Goal: Use online tool/utility: Utilize a website feature to perform a specific function

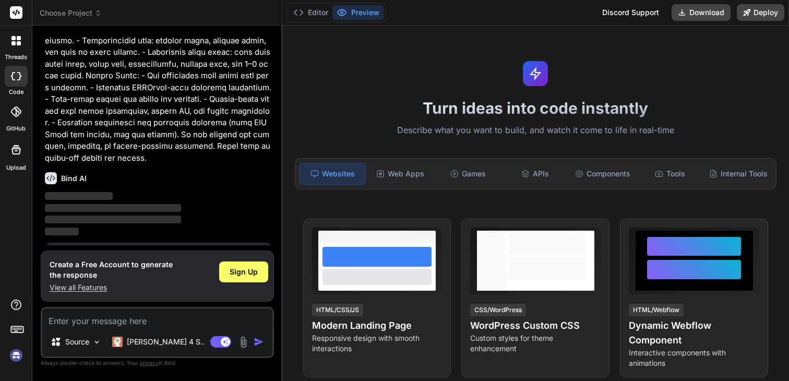
scroll to position [201, 0]
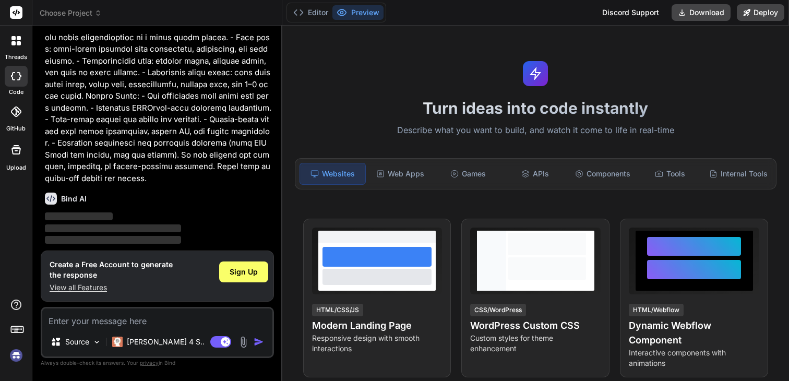
drag, startPoint x: 118, startPoint y: 221, endPoint x: 76, endPoint y: 216, distance: 42.6
click at [76, 216] on p "‌" at bounding box center [158, 217] width 227 height 12
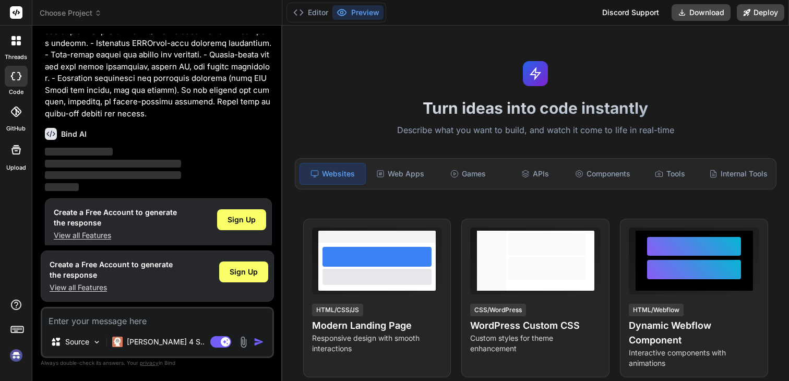
scroll to position [276, 0]
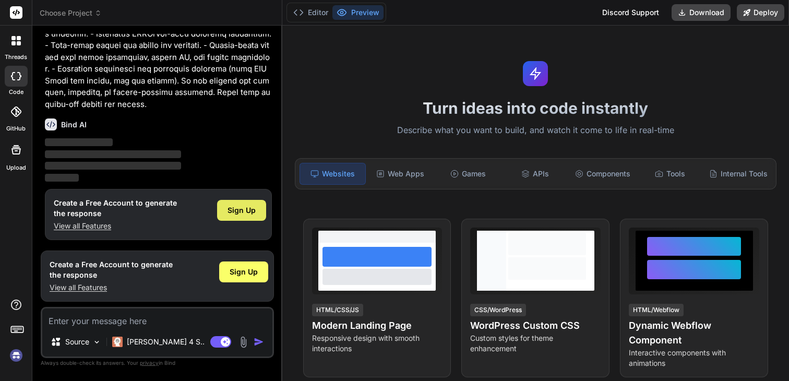
click at [232, 211] on span "Sign Up" at bounding box center [242, 210] width 28 height 10
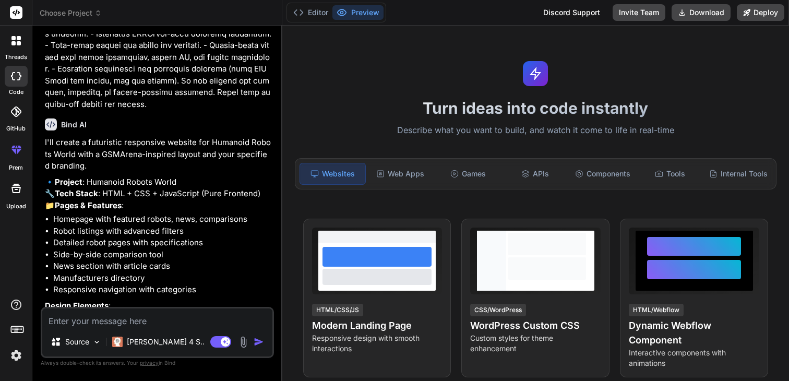
type textarea "x"
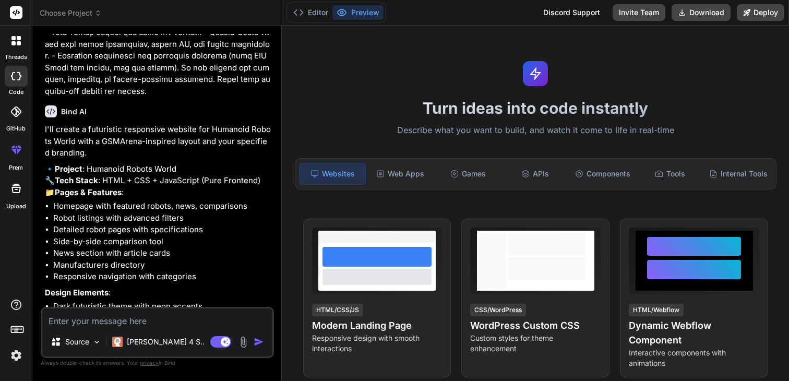
scroll to position [394, 0]
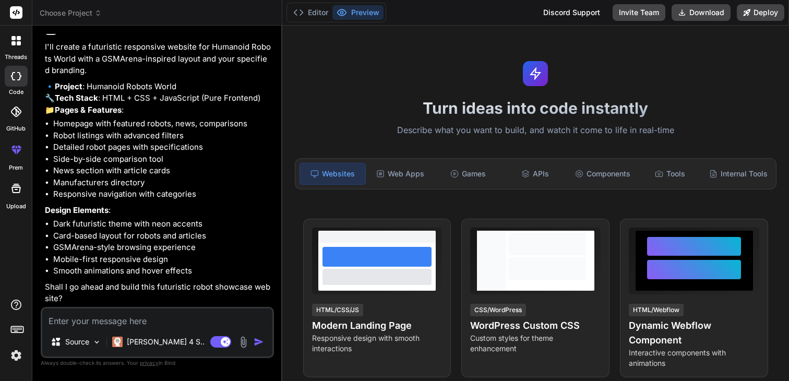
click at [262, 340] on img "button" at bounding box center [259, 342] width 10 height 10
click at [97, 318] on textarea at bounding box center [157, 317] width 230 height 19
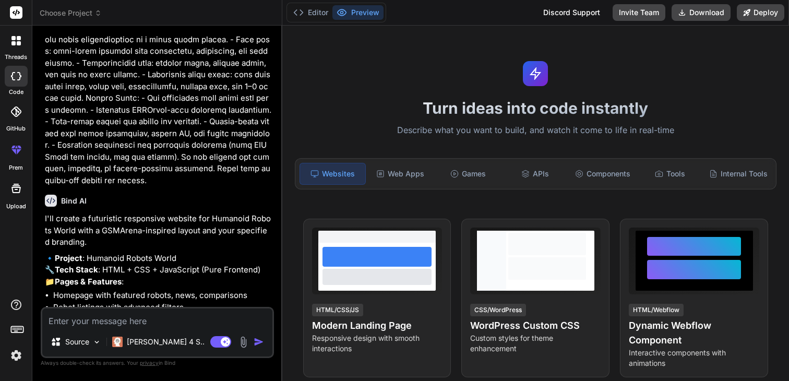
scroll to position [206, 0]
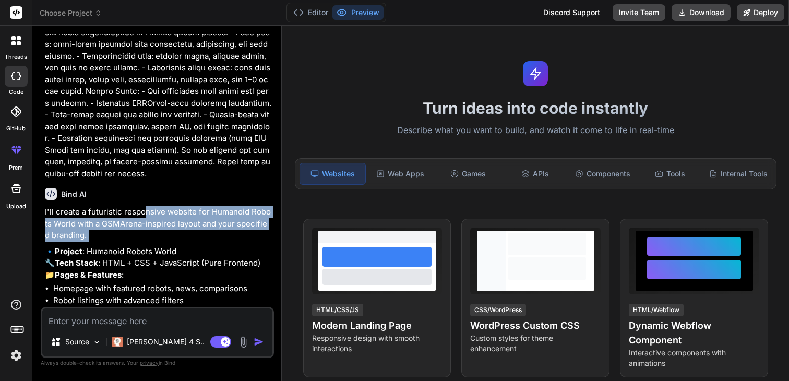
drag, startPoint x: 144, startPoint y: 210, endPoint x: 190, endPoint y: 244, distance: 57.8
click at [190, 244] on div "I'll create a futuristic responsive website for Humanoid Robots World with a GS…" at bounding box center [158, 338] width 227 height 264
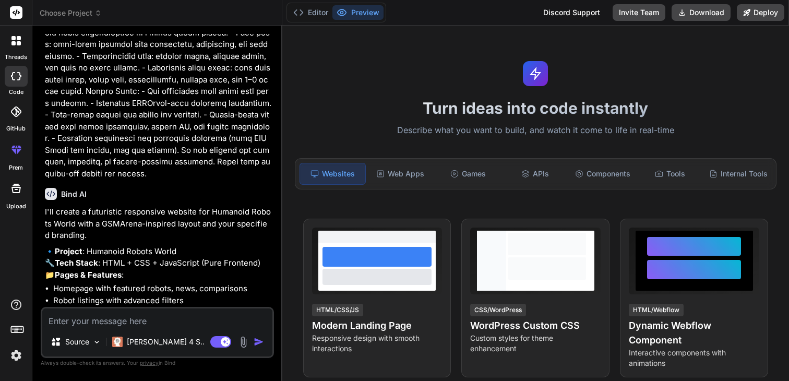
click at [190, 244] on div "I'll create a futuristic responsive website for Humanoid Robots World with a GS…" at bounding box center [158, 338] width 227 height 264
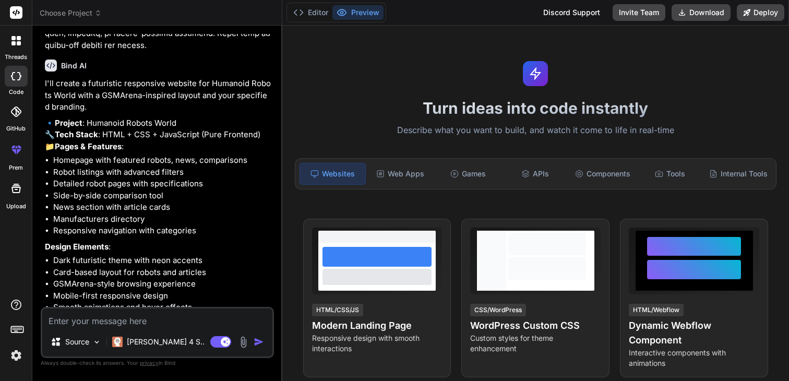
scroll to position [394, 0]
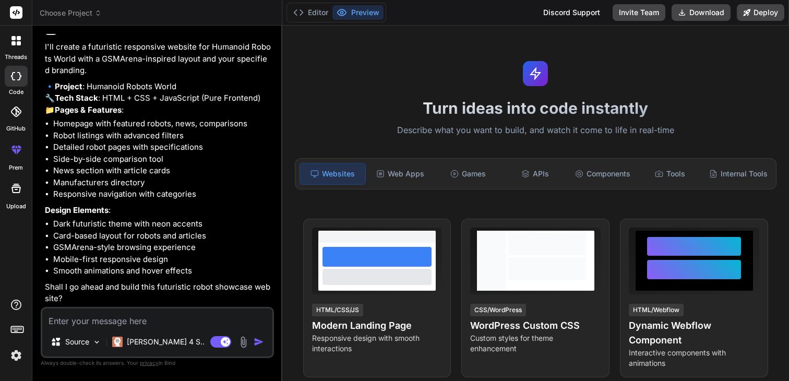
click at [260, 342] on img "button" at bounding box center [259, 342] width 10 height 10
click at [219, 189] on li "Responsive navigation with categories" at bounding box center [162, 194] width 219 height 12
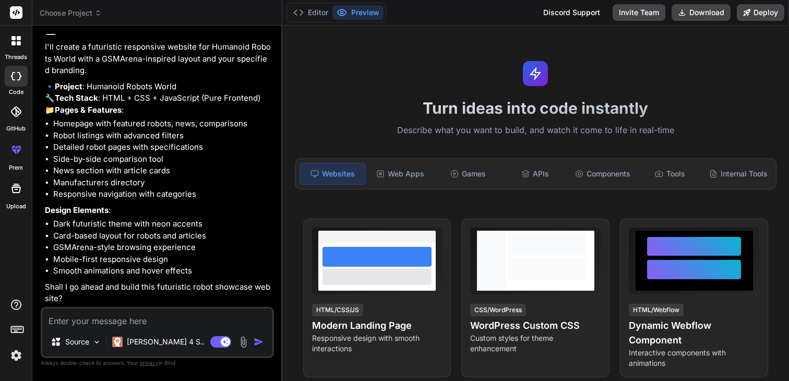
click at [362, 9] on button "Preview" at bounding box center [357, 12] width 51 height 15
click at [310, 13] on button "Editor" at bounding box center [310, 12] width 43 height 15
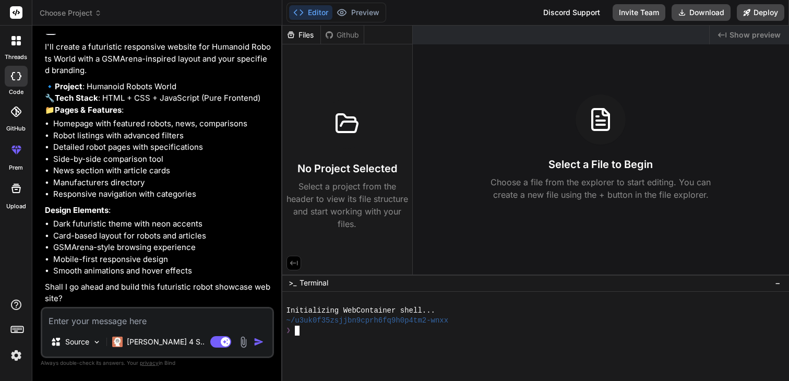
click at [370, 283] on div ">_ Terminal −" at bounding box center [535, 283] width 507 height 17
click at [303, 145] on div "No Project Selected Select a project from the header to view its file structure…" at bounding box center [348, 165] width 122 height 132
click at [181, 217] on div "I'll create a futuristic responsive website for Humanoid Robots World with a GS…" at bounding box center [158, 173] width 227 height 264
click at [113, 323] on textarea at bounding box center [157, 317] width 230 height 19
type textarea "y"
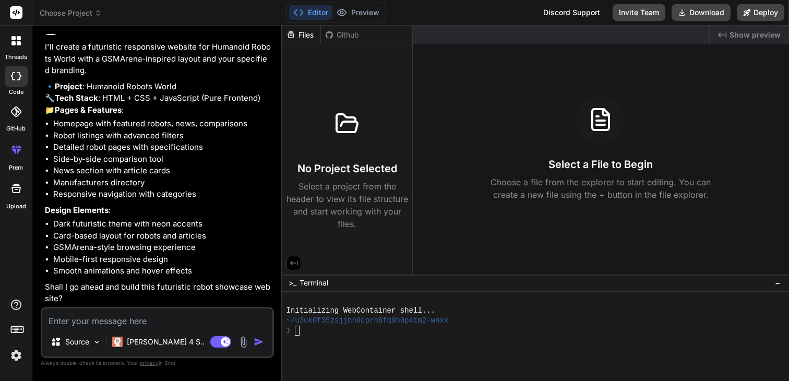
type textarea "x"
type textarea "ye"
type textarea "x"
type textarea "yes"
type textarea "x"
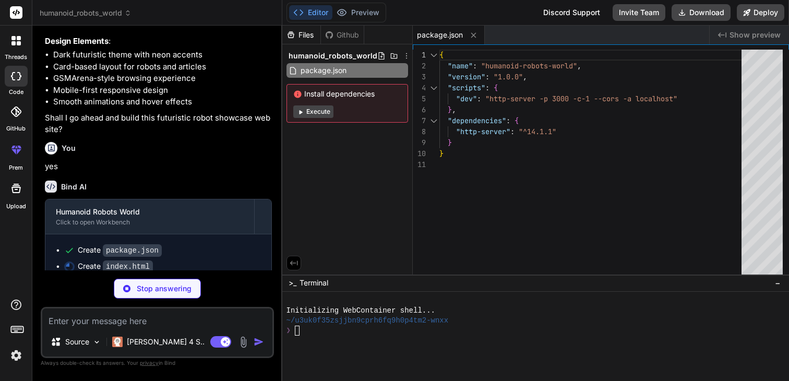
scroll to position [576, 0]
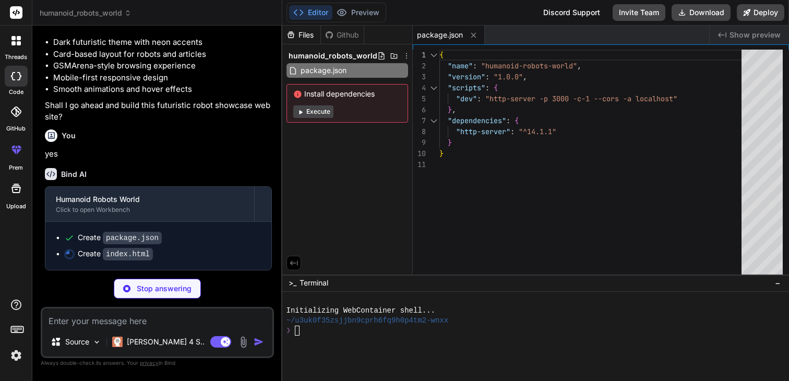
type textarea "x"
type textarea "</div> </div> </footer> <script src="script.js"></script> </body> </html>"
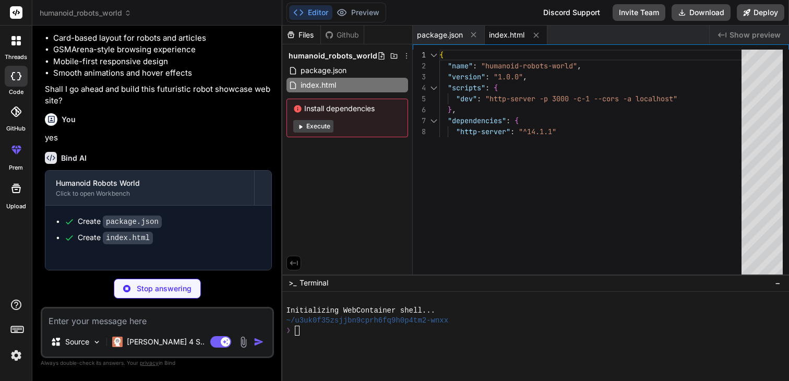
type textarea "x"
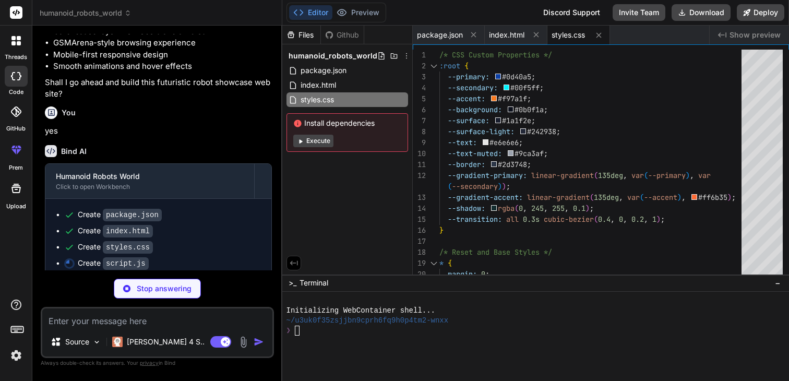
scroll to position [608, 0]
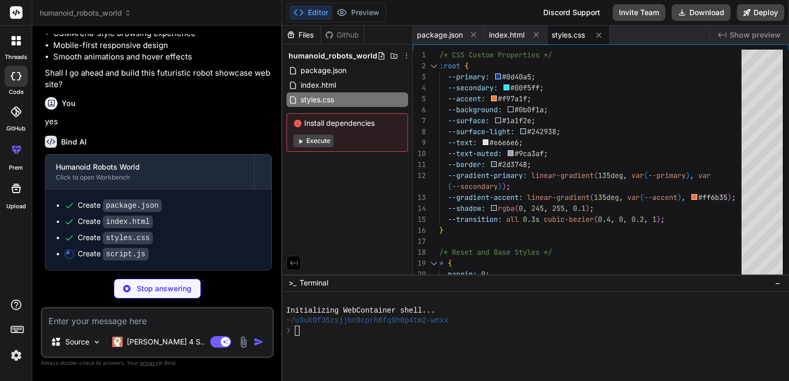
click at [319, 140] on button "Execute" at bounding box center [313, 141] width 40 height 13
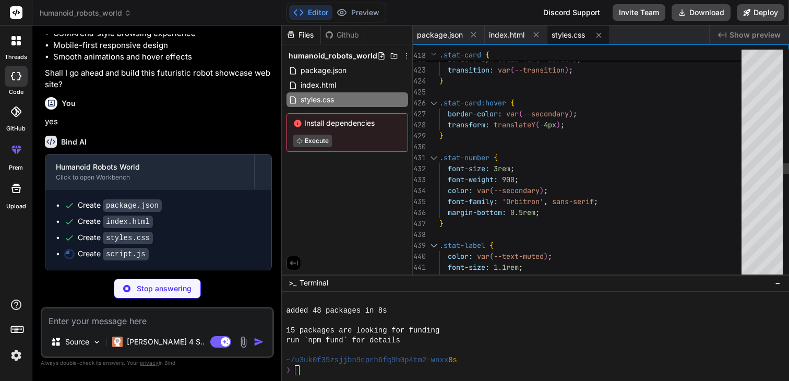
scroll to position [109, 0]
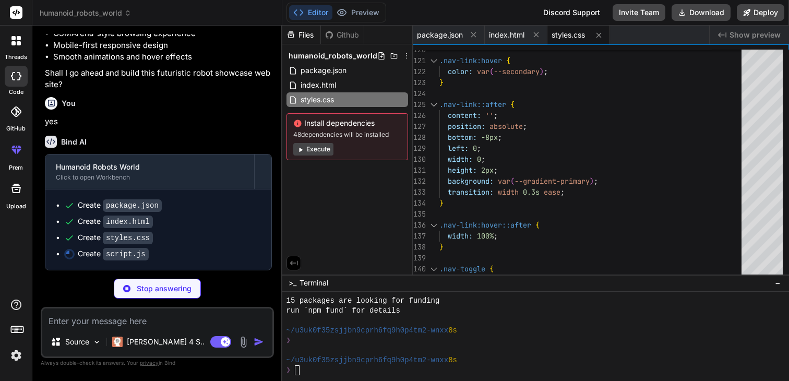
click at [319, 151] on button "Execute" at bounding box center [313, 149] width 40 height 13
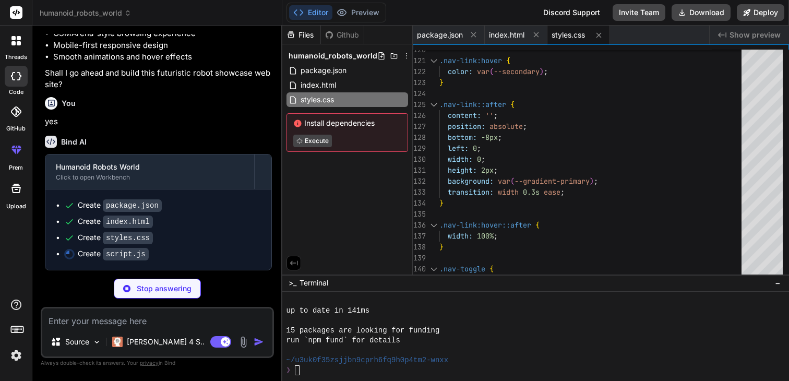
scroll to position [257, 0]
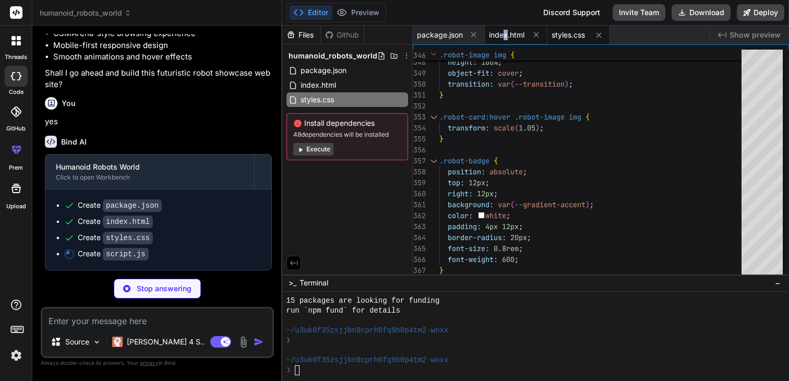
type textarea "x"
click at [505, 37] on span "index.html" at bounding box center [506, 35] width 35 height 10
type textarea "</div> </div> </footer> <script src="script.js"></script> </body> </html>"
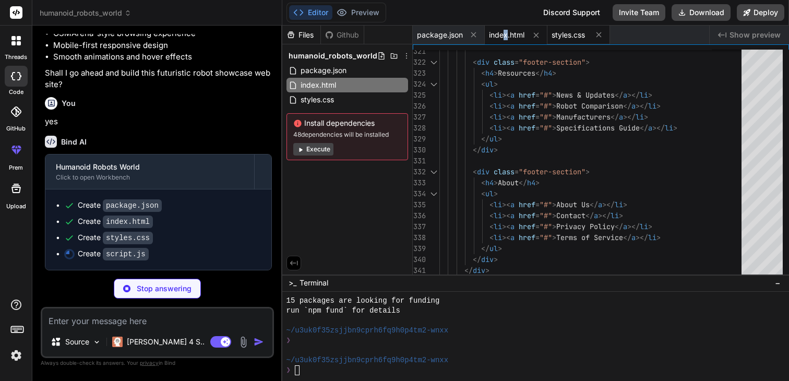
type textarea "x"
click at [577, 34] on span "styles.css" at bounding box center [568, 35] width 33 height 10
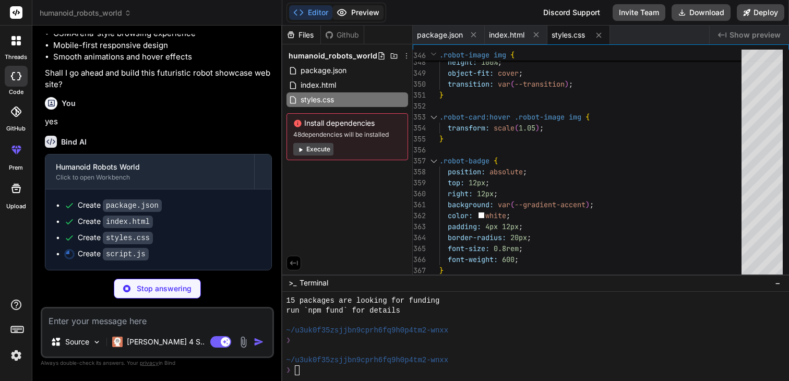
type textarea "x"
type textarea "} }); console.log('🤖 Humanoid Robots World initialized successfully!');"
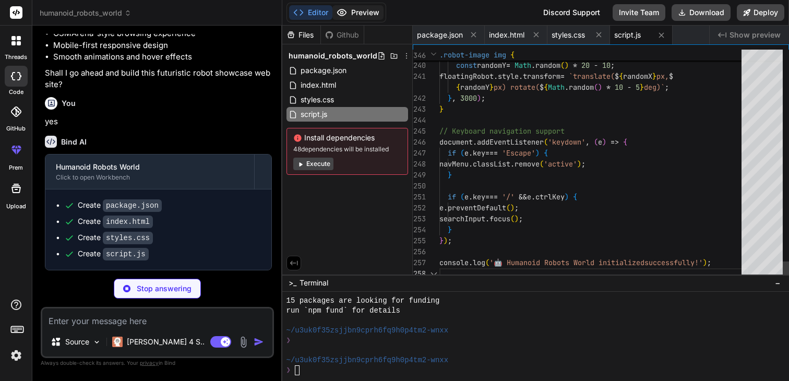
click at [363, 10] on button "Preview" at bounding box center [357, 12] width 51 height 15
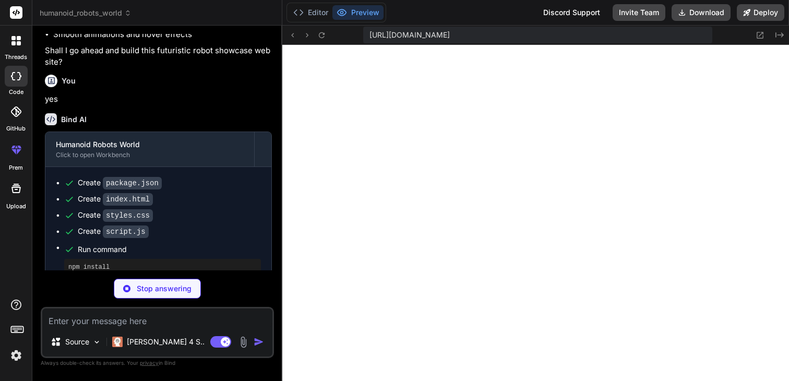
scroll to position [783, 0]
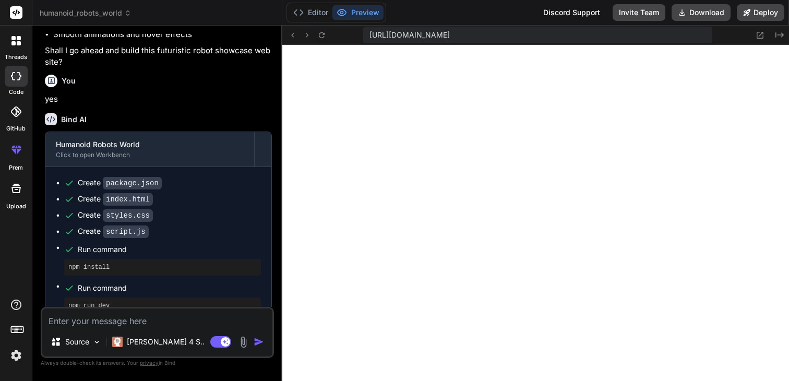
type textarea "x"
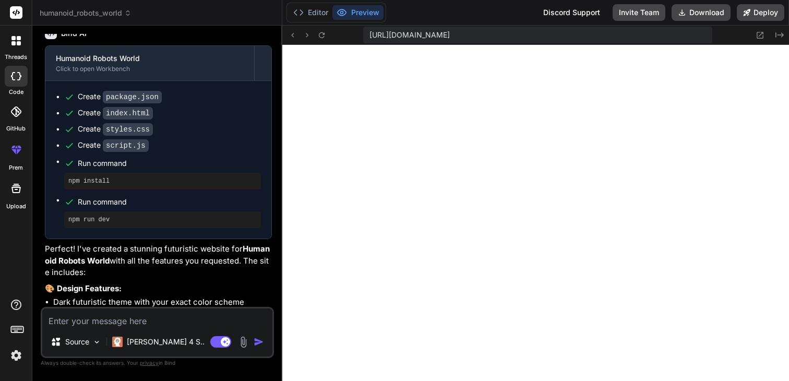
scroll to position [700, 0]
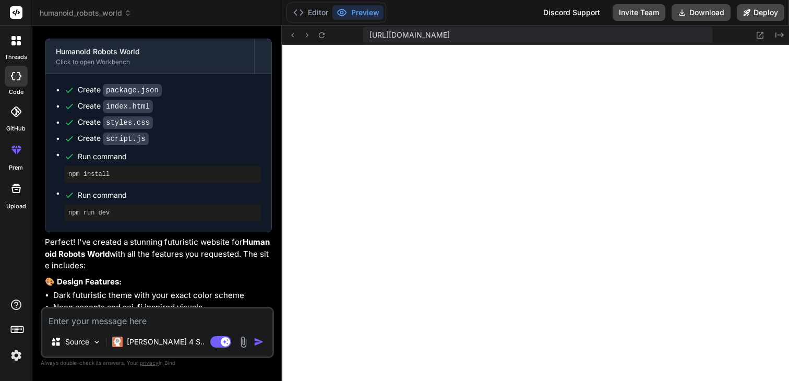
click at [450, 34] on span "[URL][DOMAIN_NAME]" at bounding box center [410, 35] width 80 height 10
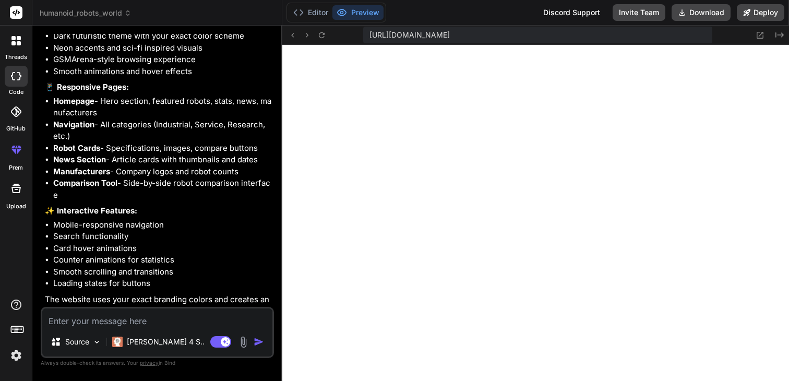
scroll to position [1018, 0]
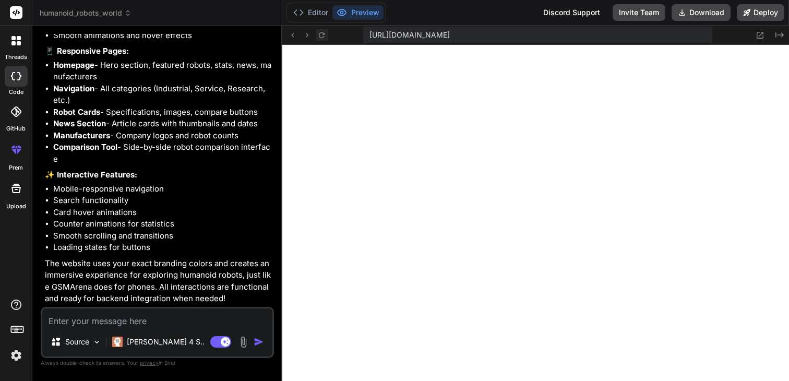
click at [323, 35] on icon at bounding box center [321, 35] width 9 height 9
click at [295, 37] on icon at bounding box center [292, 35] width 9 height 9
click at [304, 32] on icon at bounding box center [307, 35] width 9 height 9
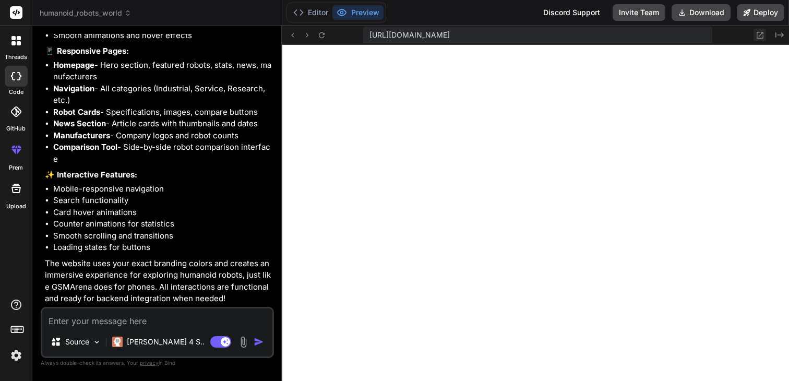
click at [760, 34] on icon at bounding box center [760, 35] width 7 height 7
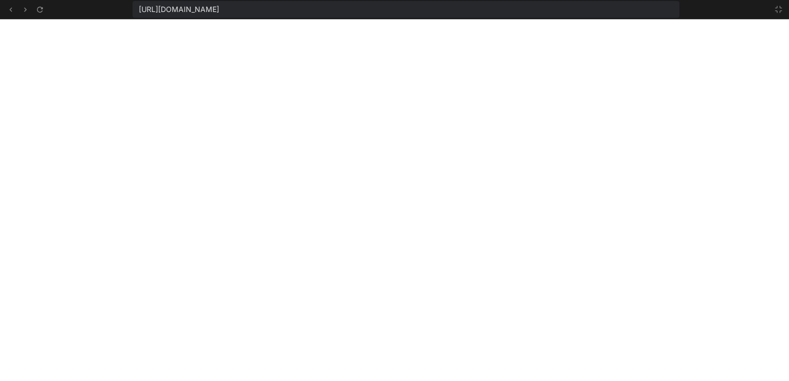
scroll to position [902, 0]
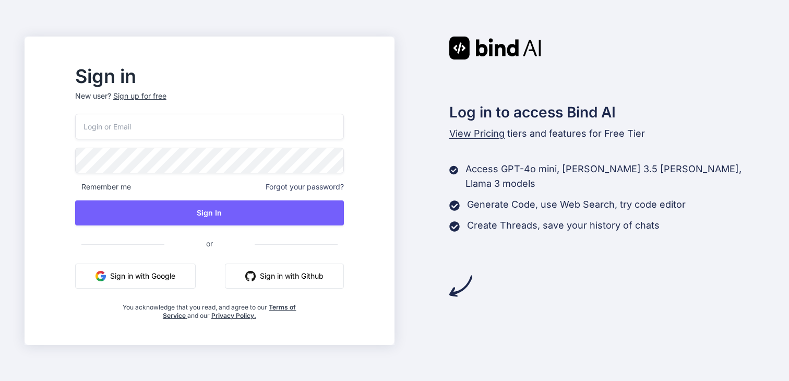
click at [171, 276] on button "Sign in with Google" at bounding box center [135, 276] width 121 height 25
